Goal: Book appointment/travel/reservation

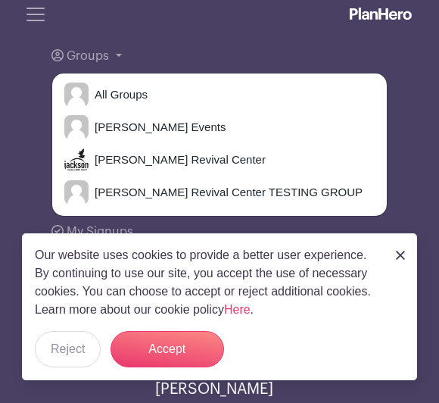
click at [118, 165] on span "[PERSON_NAME] Revival Center" at bounding box center [177, 159] width 177 height 17
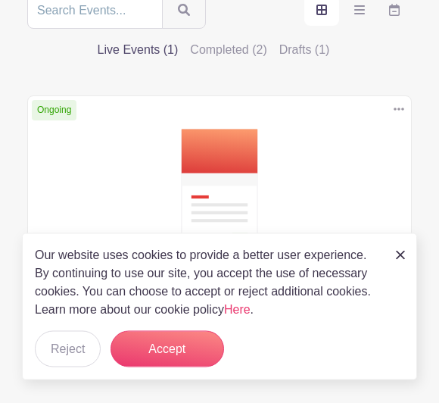
click at [397, 263] on link at bounding box center [400, 254] width 9 height 18
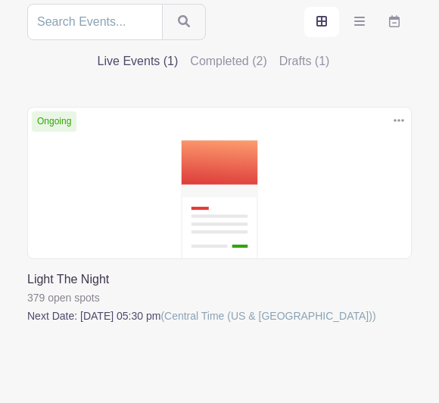
scroll to position [354, 0]
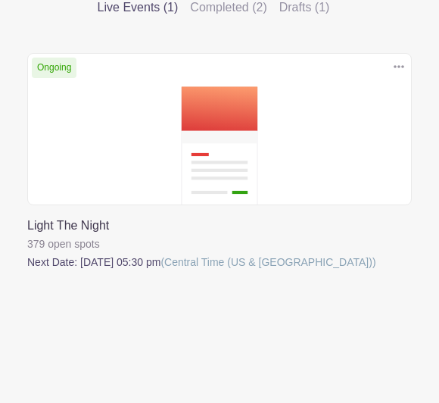
scroll to position [354, 0]
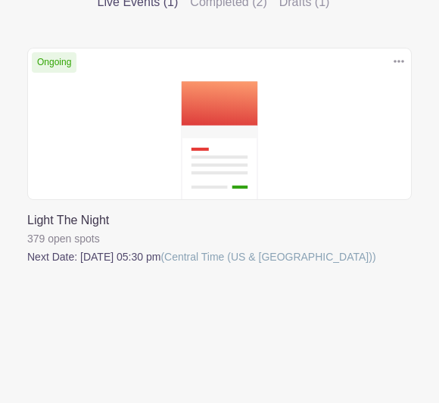
click at [27, 266] on link at bounding box center [27, 266] width 0 height 0
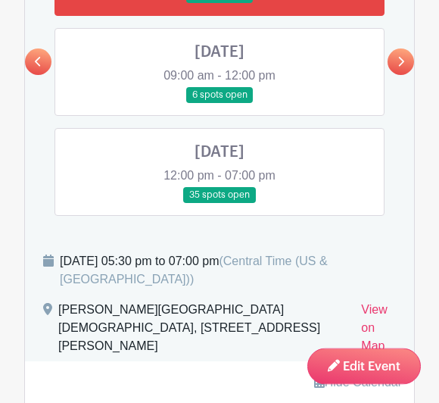
scroll to position [1089, 0]
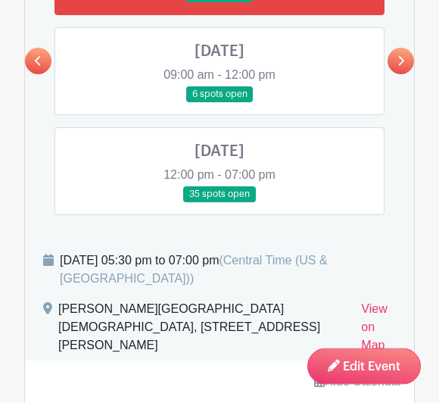
click at [220, 203] on link at bounding box center [220, 203] width 0 height 0
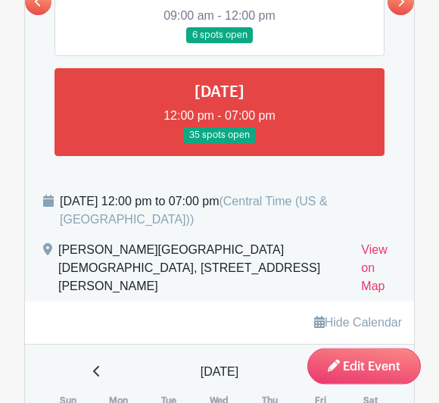
scroll to position [1120, 0]
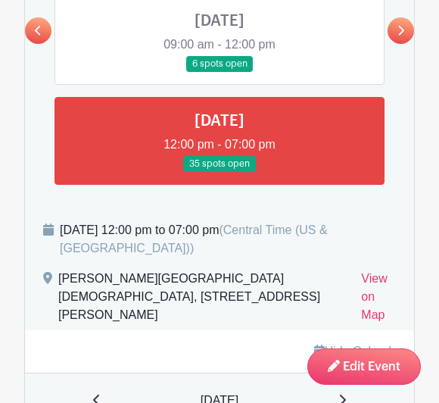
click at [404, 36] on icon at bounding box center [401, 30] width 7 height 11
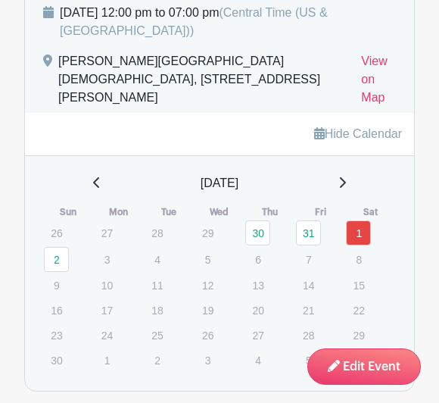
scroll to position [1143, 0]
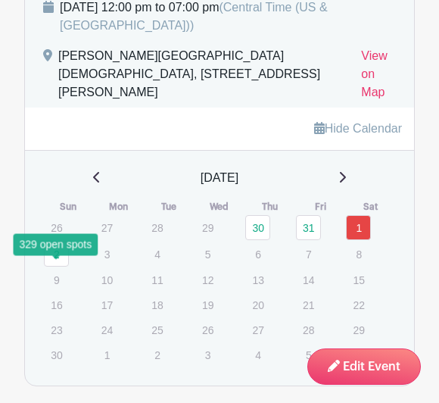
click at [47, 267] on link "2" at bounding box center [56, 254] width 25 height 25
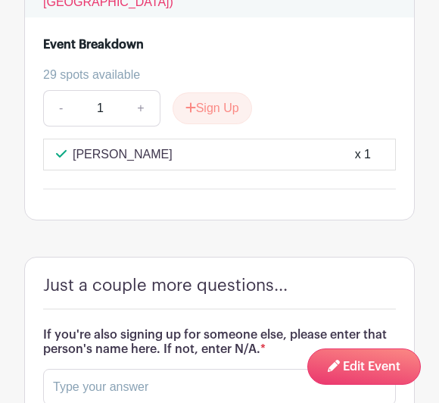
scroll to position [9271, 0]
